Goal: Register for event/course

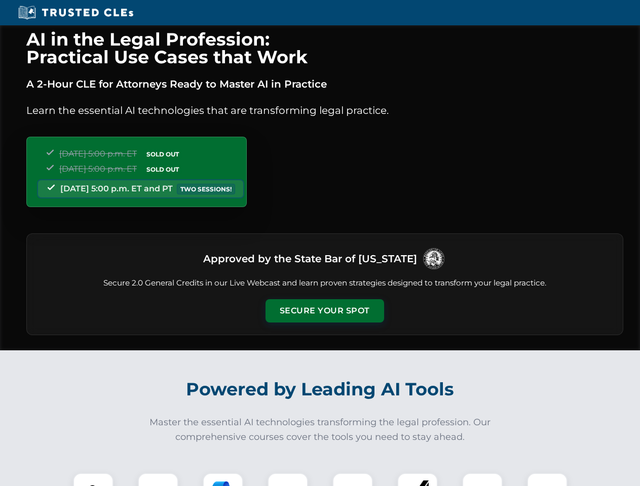
click at [324, 311] on button "Secure Your Spot" at bounding box center [325, 310] width 119 height 23
click at [93, 480] on img at bounding box center [93, 493] width 29 height 29
click at [158, 480] on div at bounding box center [158, 493] width 41 height 41
click at [223, 480] on div at bounding box center [223, 493] width 41 height 41
click at [288, 480] on img at bounding box center [288, 493] width 28 height 28
